Goal: Task Accomplishment & Management: Complete application form

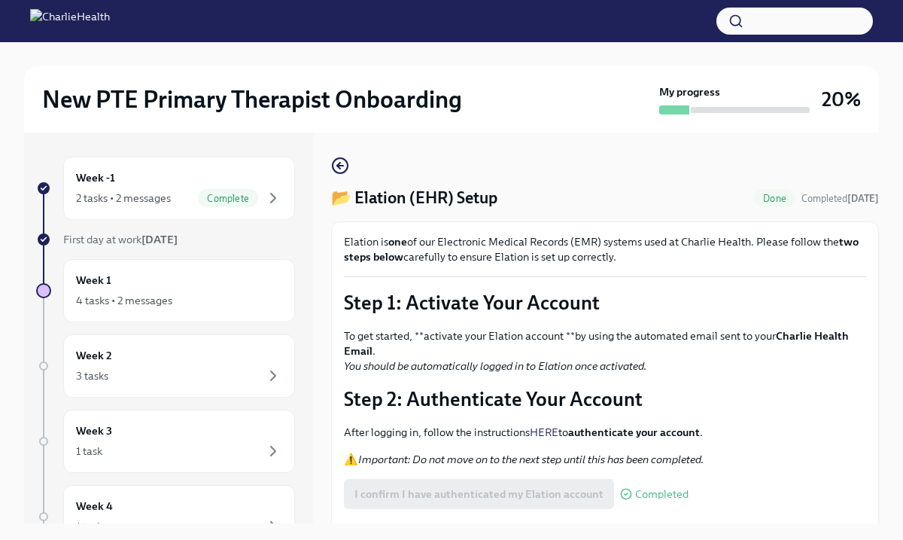
click at [781, 297] on p "Step 1: Activate Your Account" at bounding box center [605, 302] width 522 height 27
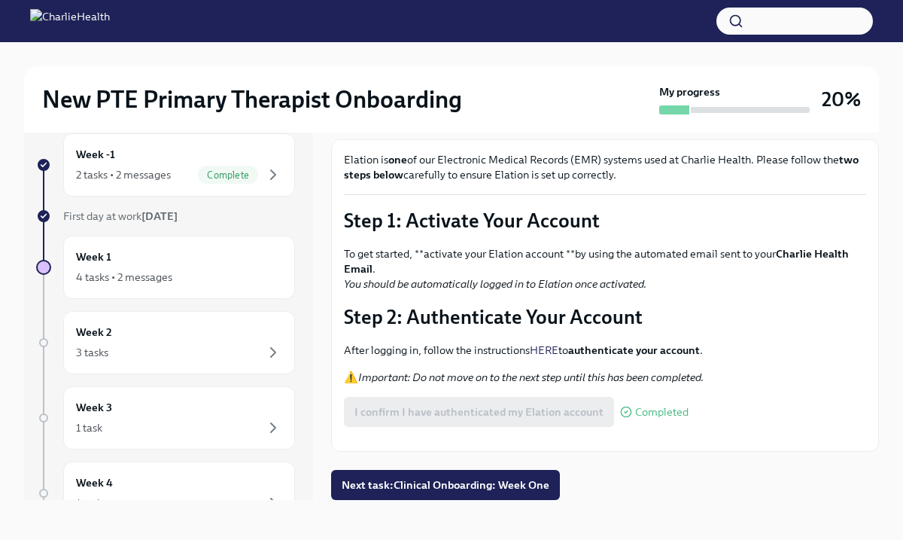
scroll to position [26, 0]
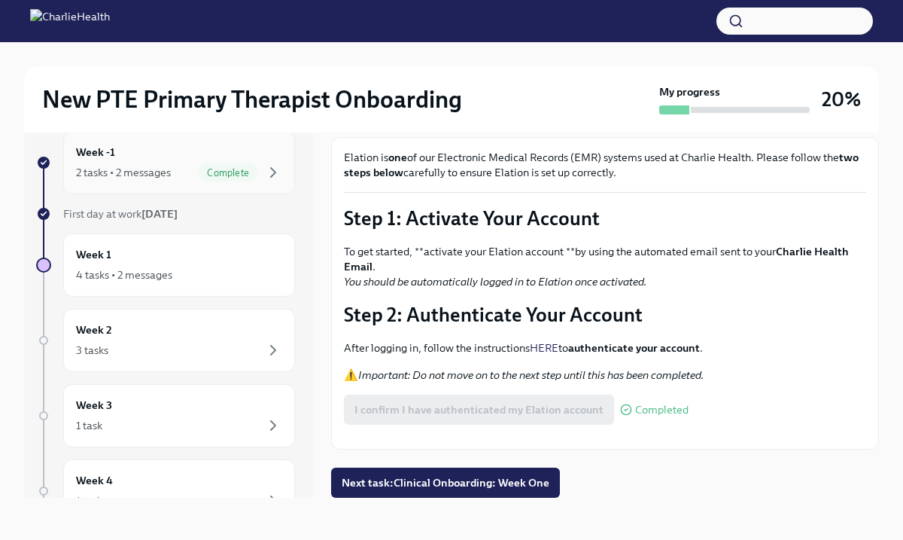
click at [230, 163] on div "Complete" at bounding box center [228, 172] width 60 height 18
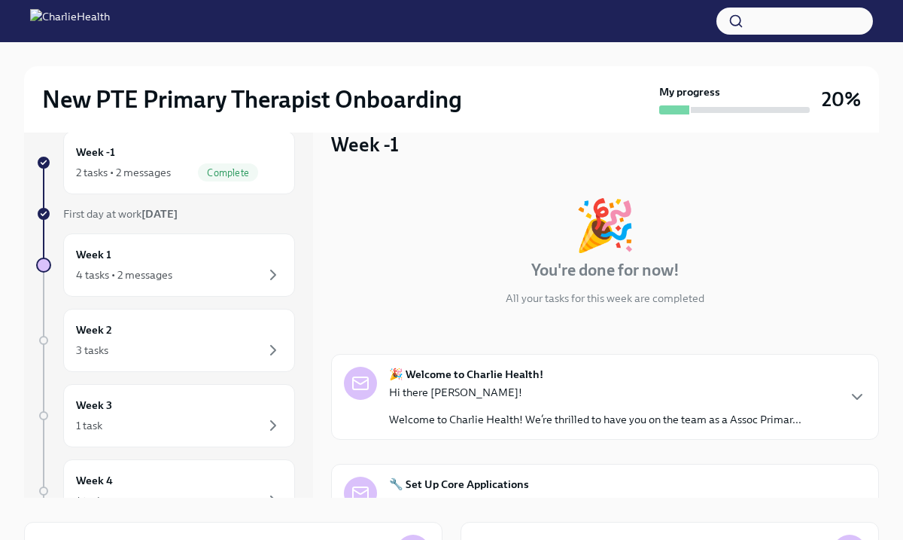
click at [779, 322] on div "🎉 You're done for now! All your tasks for this week are completed 🎉 Welcome to …" at bounding box center [605, 441] width 548 height 531
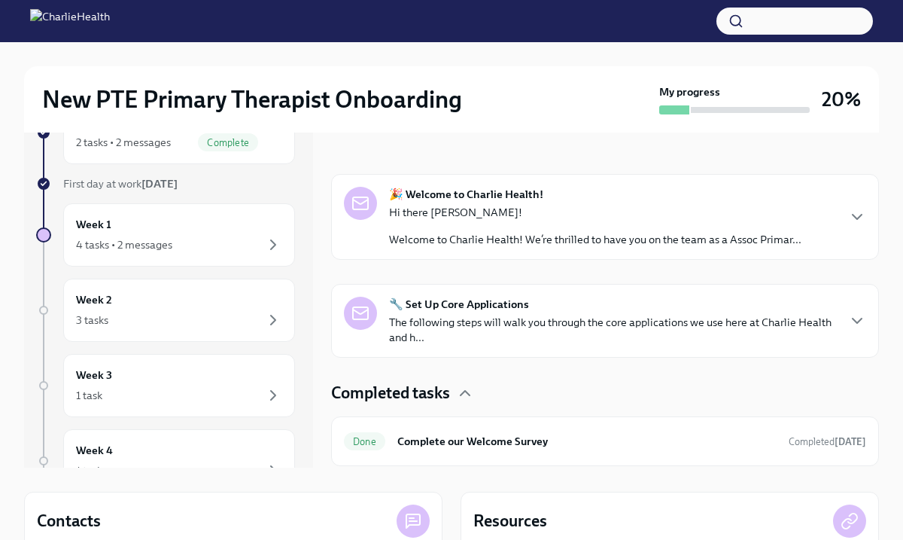
scroll to position [120, 0]
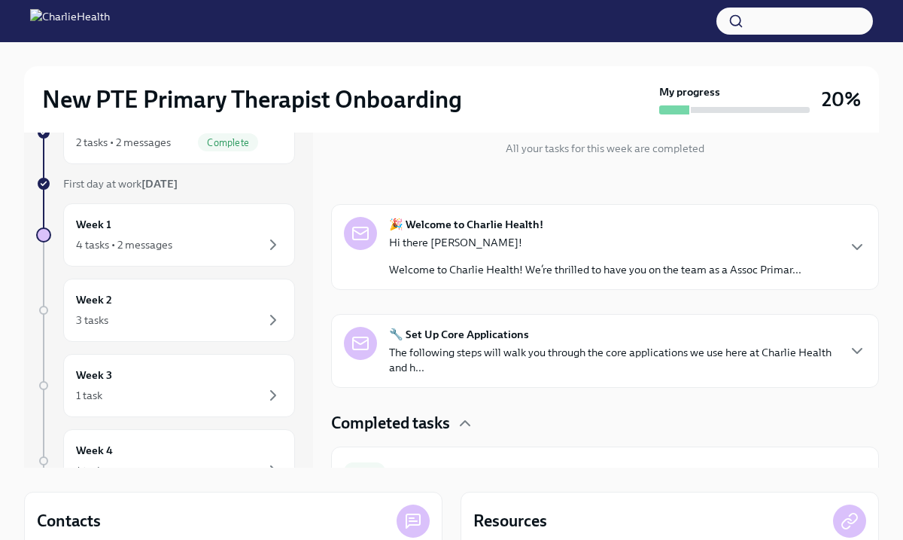
click at [645, 352] on p "The following steps will walk you through the core applications we use here at …" at bounding box center [612, 360] width 447 height 30
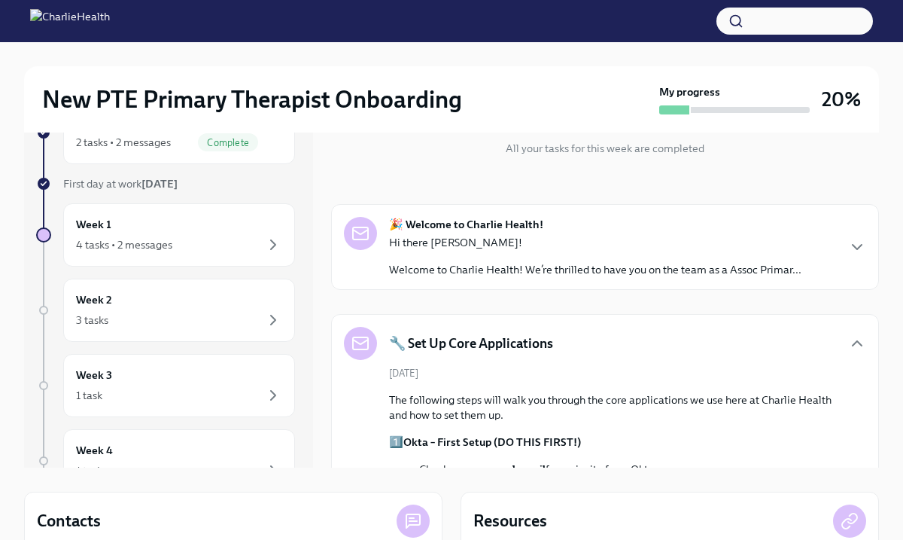
click at [327, 422] on div "Week -1 2 tasks • 2 messages Complete First day at work [DATE] Week 1 4 tasks •…" at bounding box center [451, 272] width 855 height 391
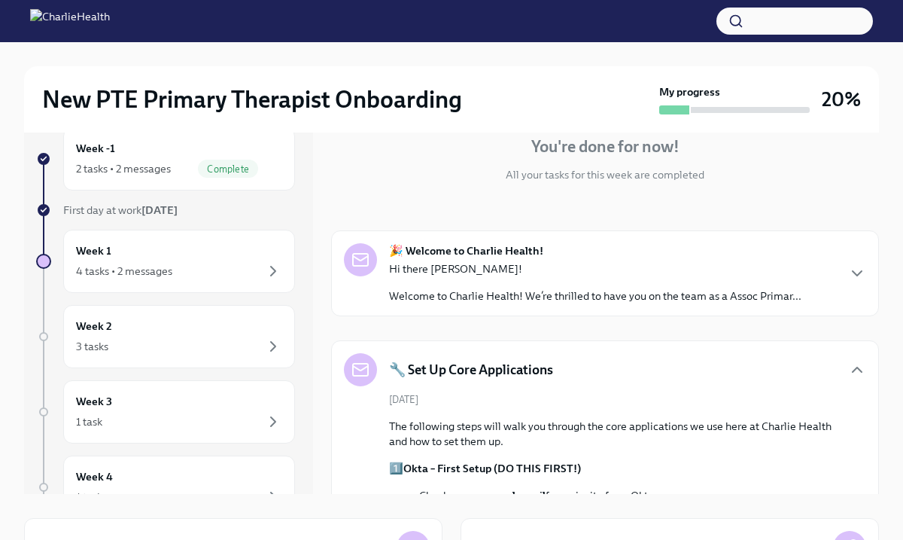
scroll to position [26, 0]
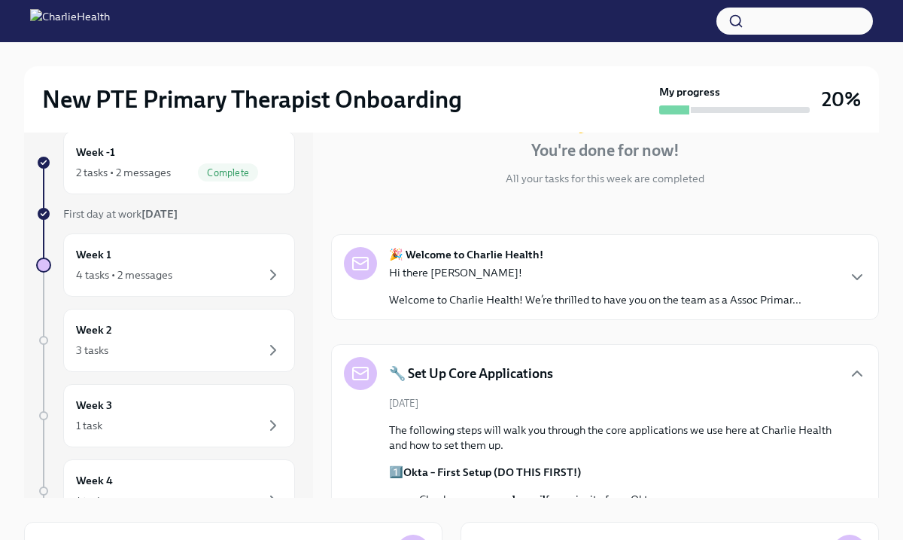
drag, startPoint x: 403, startPoint y: 370, endPoint x: 449, endPoint y: 467, distance: 106.7
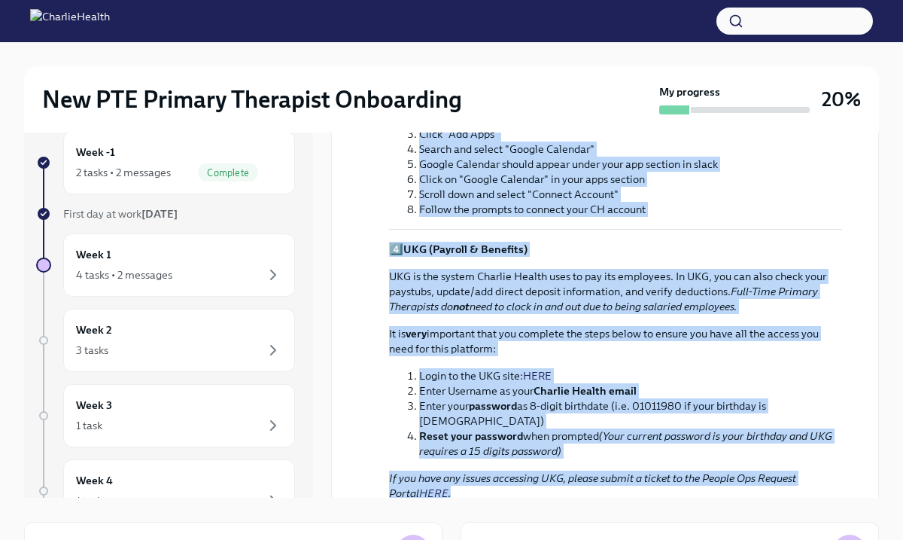
scroll to position [998, 0]
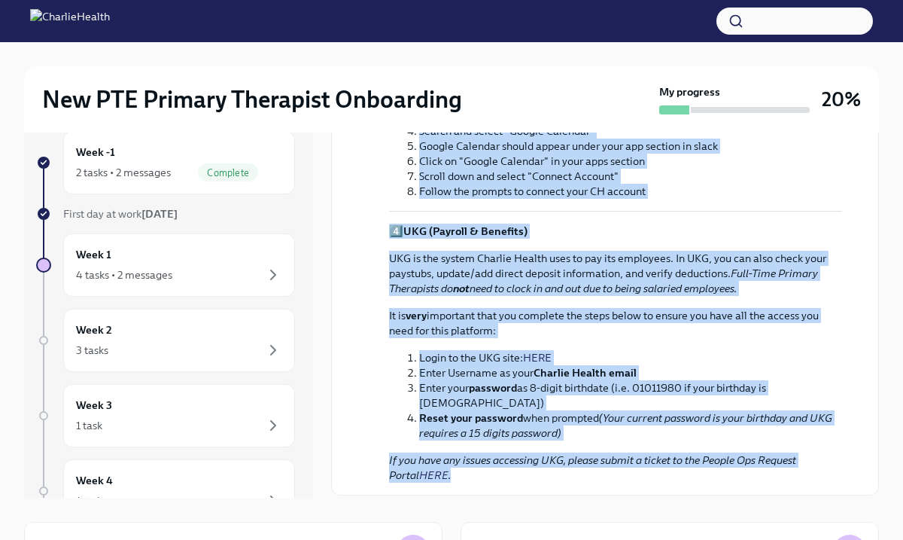
drag, startPoint x: 394, startPoint y: 427, endPoint x: 440, endPoint y: 485, distance: 73.5
click at [449, 269] on p "UKG is the system Charlie Health uses to pay its employees. In UKG, you can als…" at bounding box center [615, 273] width 453 height 45
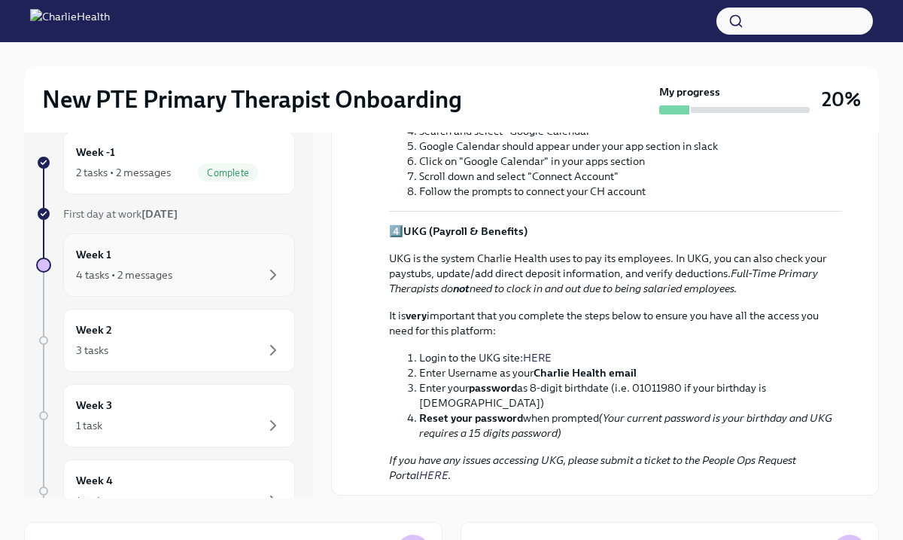
click at [227, 260] on div "Week 1 4 tasks • 2 messages" at bounding box center [179, 265] width 206 height 38
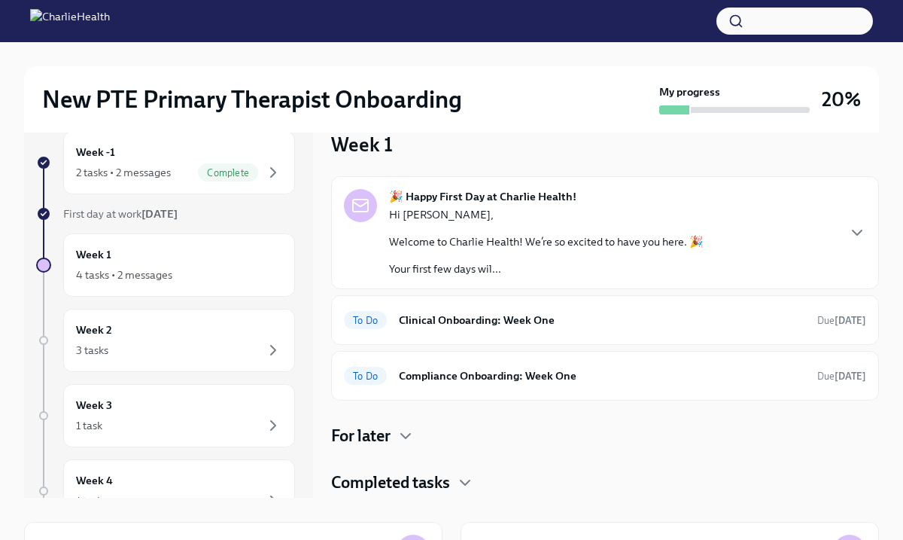
click at [407, 482] on h4 "Completed tasks" at bounding box center [390, 482] width 119 height 23
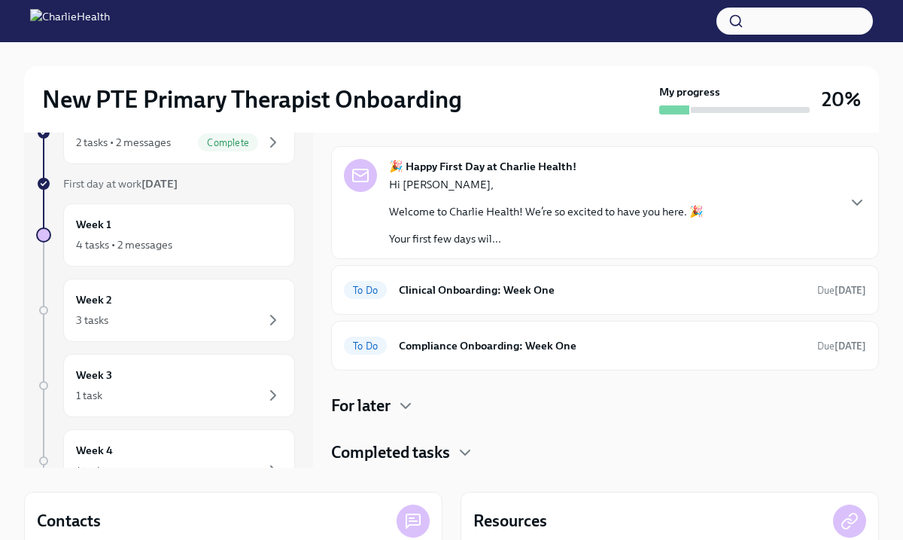
scroll to position [56, 0]
click at [381, 403] on h4 "For later" at bounding box center [360, 405] width 59 height 23
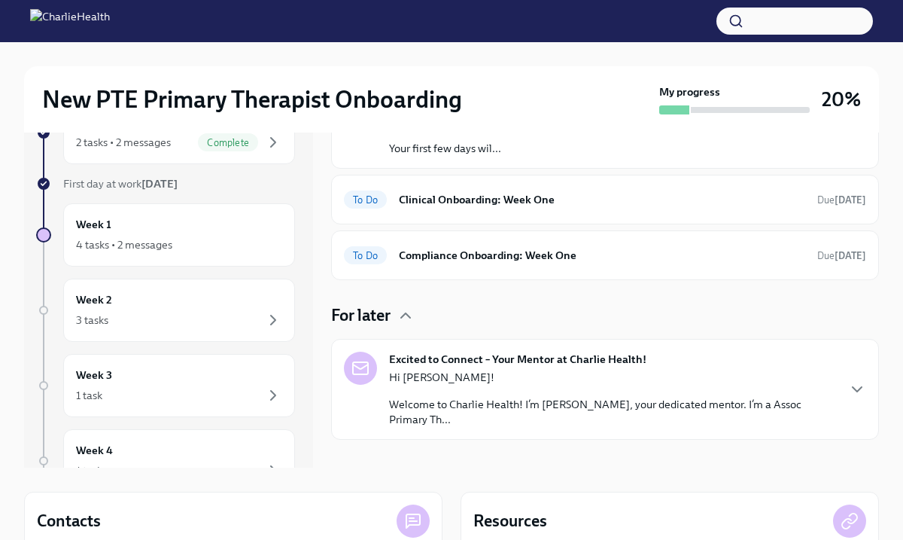
scroll to position [94, 0]
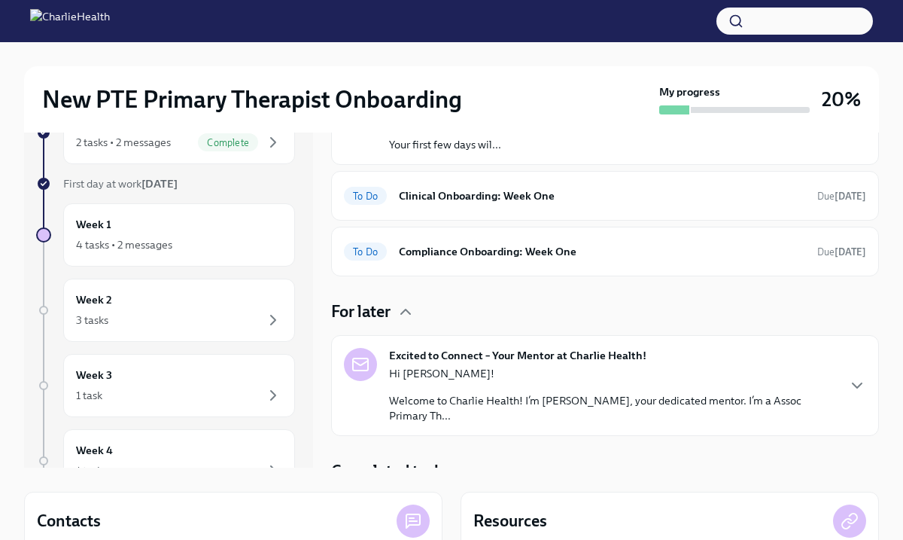
click at [668, 382] on div "Hi [PERSON_NAME]! Welcome to Charlie Health! I’m [PERSON_NAME], your dedicated …" at bounding box center [612, 394] width 447 height 57
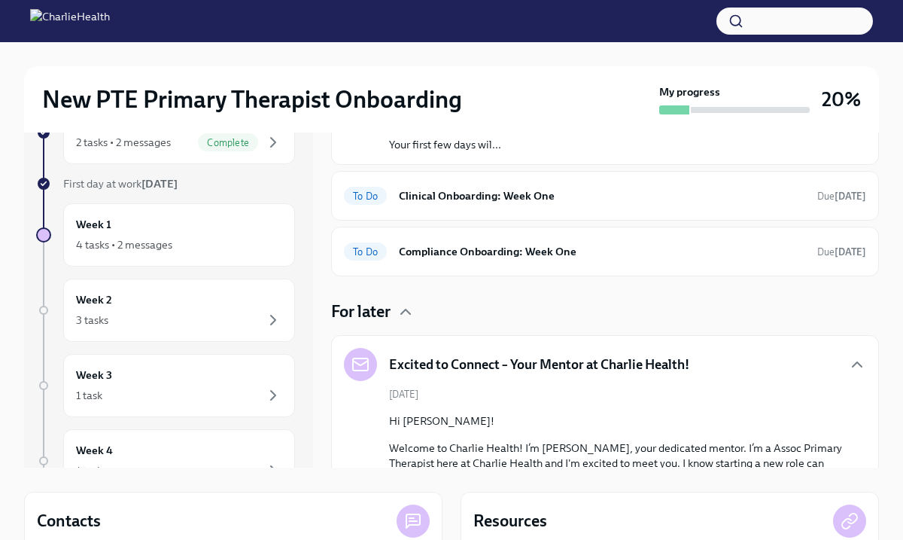
click at [323, 411] on div "Week -1 2 tasks • 2 messages Complete First day at work [DATE] Week 1 4 tasks •…" at bounding box center [451, 272] width 855 height 391
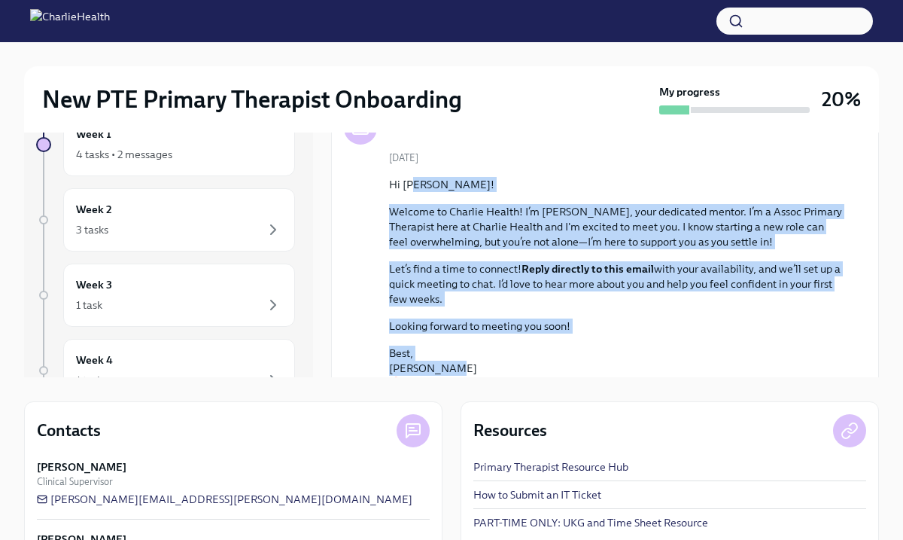
scroll to position [263, 0]
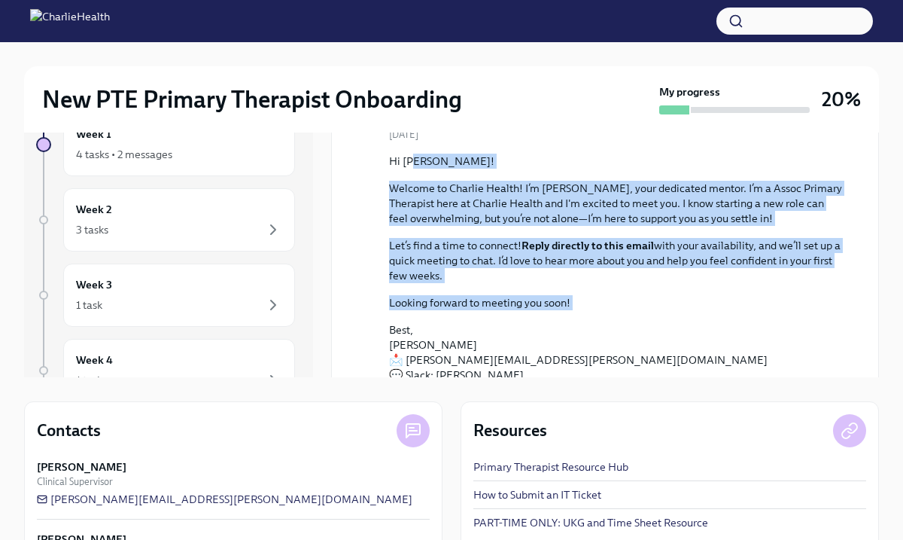
drag, startPoint x: 418, startPoint y: 333, endPoint x: 442, endPoint y: 321, distance: 26.9
click at [442, 321] on div "Hi [PERSON_NAME]! Welcome to Charlie Health! I’m [PERSON_NAME], your dedicated …" at bounding box center [615, 268] width 453 height 229
click at [522, 250] on p "Let’s find a time to connect! Reply directly to this email with your availabili…" at bounding box center [615, 260] width 453 height 45
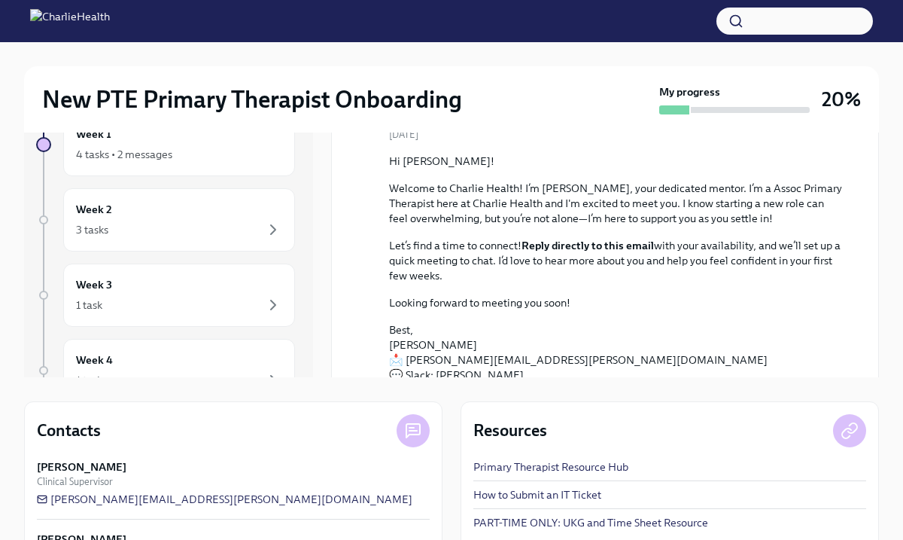
click at [376, 202] on div "[DATE] Hi Mykel! Welcome to Charlie Health! I’m [PERSON_NAME], your dedicated m…" at bounding box center [605, 254] width 522 height 255
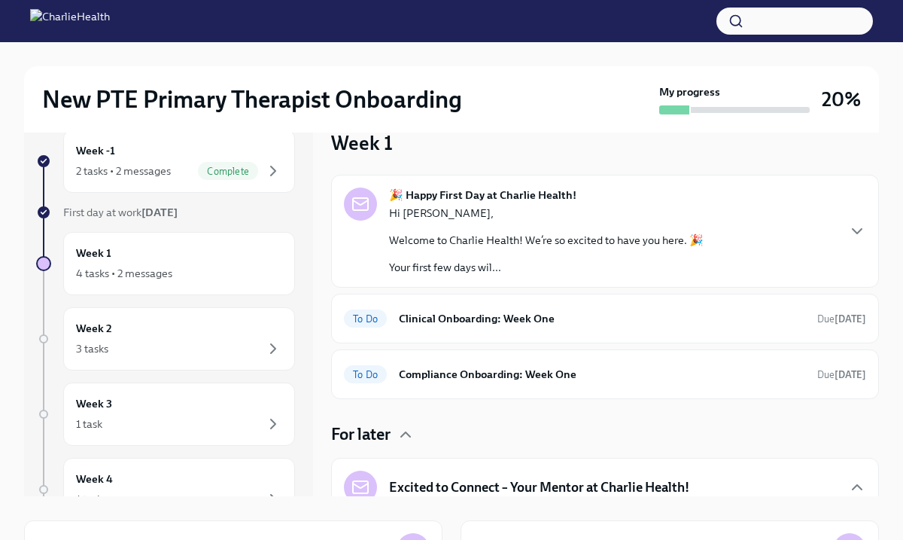
scroll to position [26, 0]
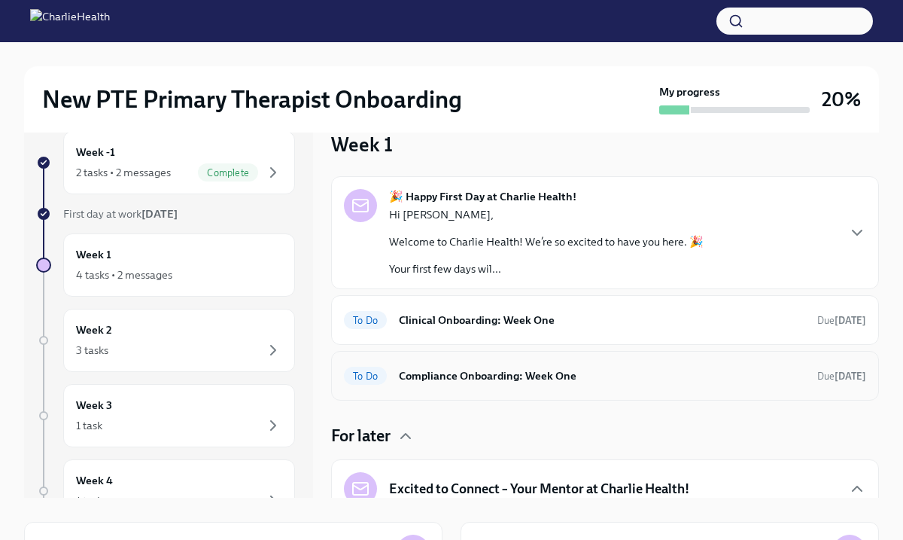
click at [469, 374] on h6 "Compliance Onboarding: Week One" at bounding box center [602, 375] width 406 height 17
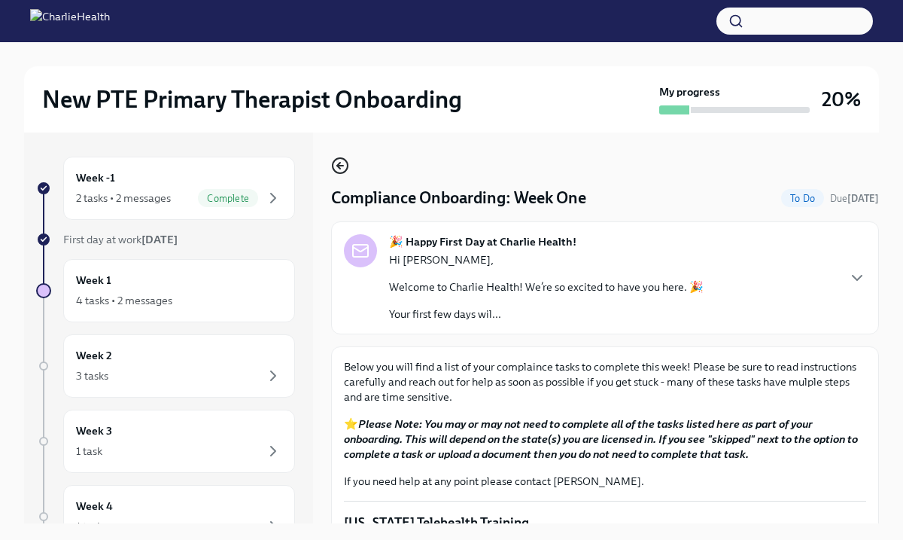
click at [342, 168] on icon "button" at bounding box center [340, 166] width 18 height 18
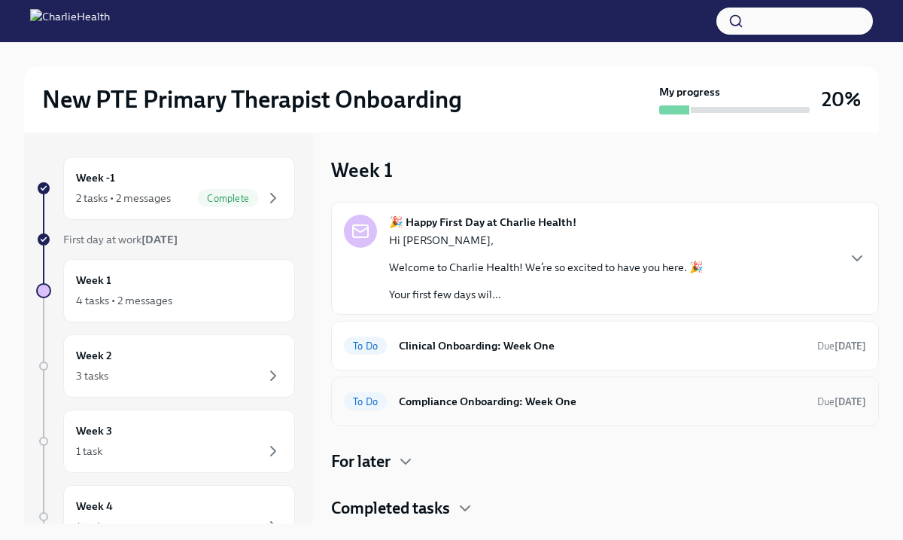
click at [418, 411] on div "To Do Compliance Onboarding: Week One Due [DATE]" at bounding box center [605, 401] width 522 height 24
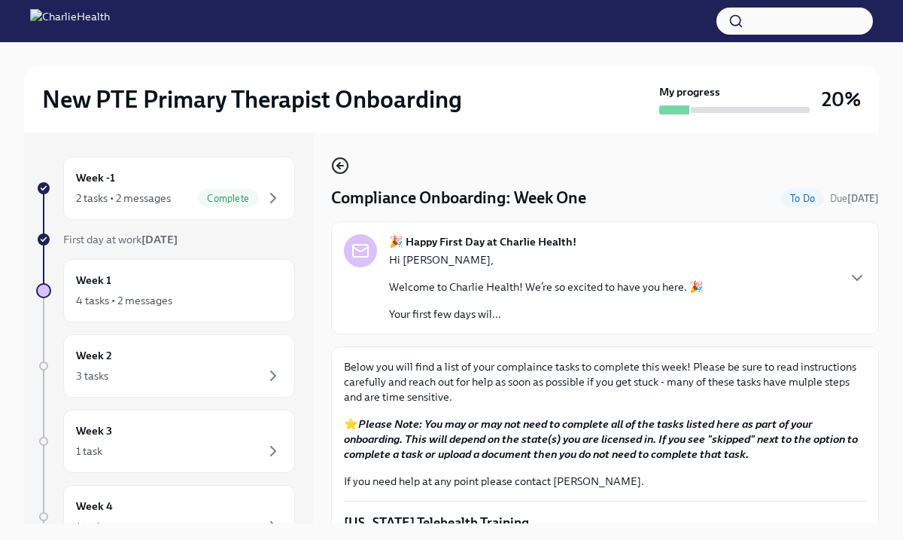
click at [342, 171] on icon "button" at bounding box center [340, 166] width 18 height 18
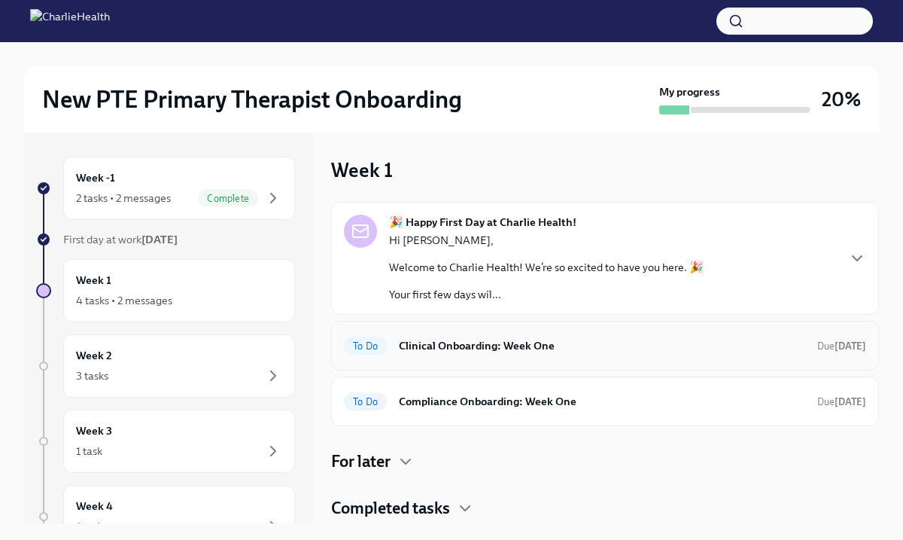
click at [373, 345] on span "To Do" at bounding box center [365, 345] width 43 height 11
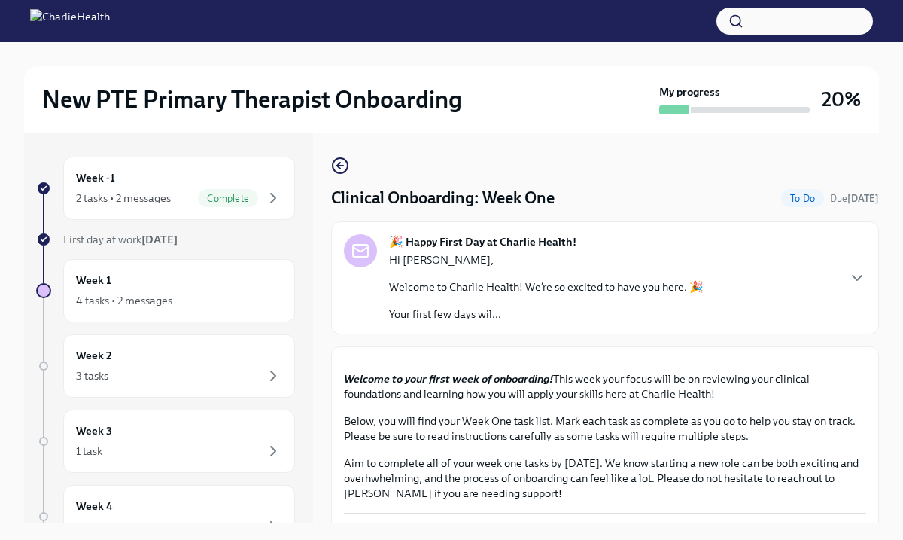
click at [328, 341] on div "Week -1 2 tasks • 2 messages Complete First day at work [DATE] Week 1 4 tasks •…" at bounding box center [451, 327] width 855 height 391
click at [531, 302] on div "Hi [PERSON_NAME], Welcome to Charlie Health! We’re so excited to have you here.…" at bounding box center [546, 286] width 315 height 69
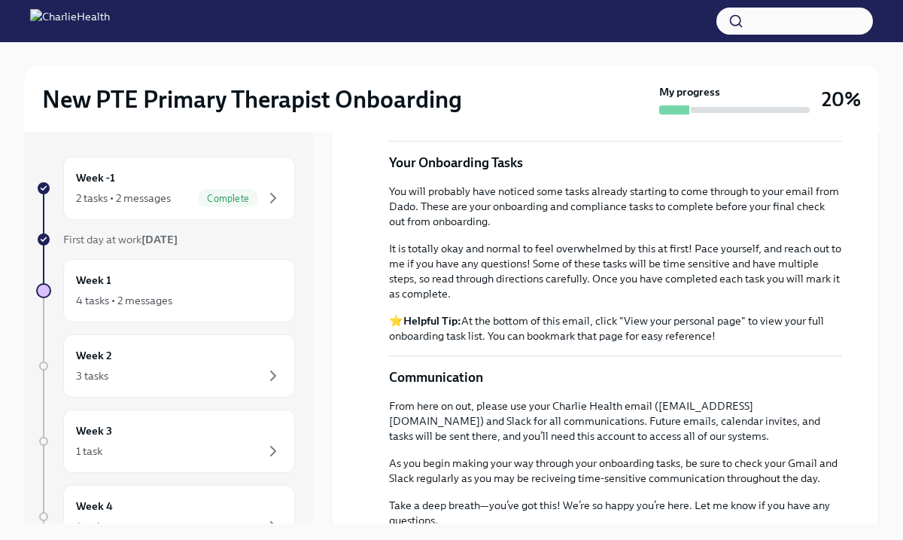
scroll to position [632, 0]
